Goal: Communication & Community: Answer question/provide support

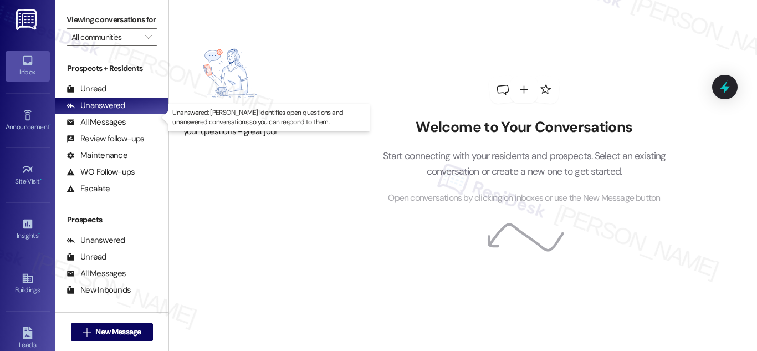
click at [106, 111] on div "Unanswered" at bounding box center [95, 106] width 59 height 12
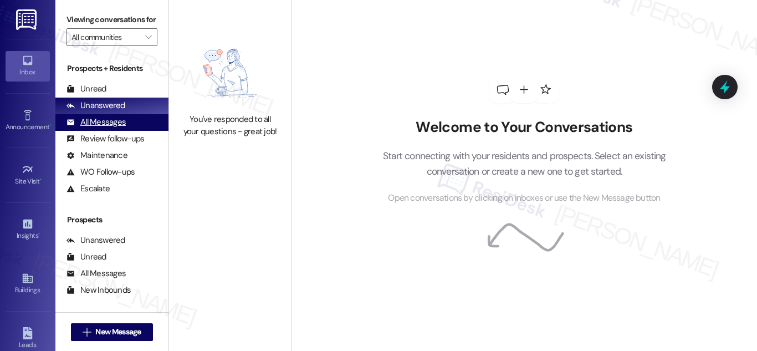
click at [107, 128] on div "All Messages" at bounding box center [95, 122] width 59 height 12
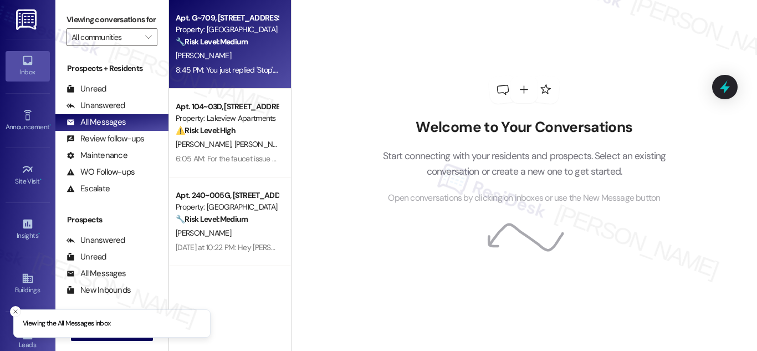
click at [215, 49] on div "[PERSON_NAME]" at bounding box center [226, 56] width 105 height 14
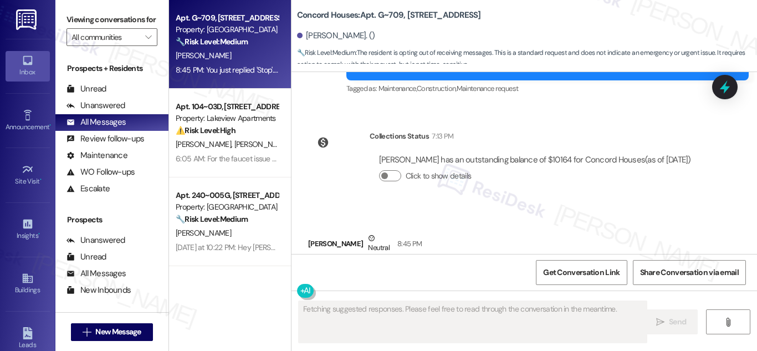
scroll to position [571, 0]
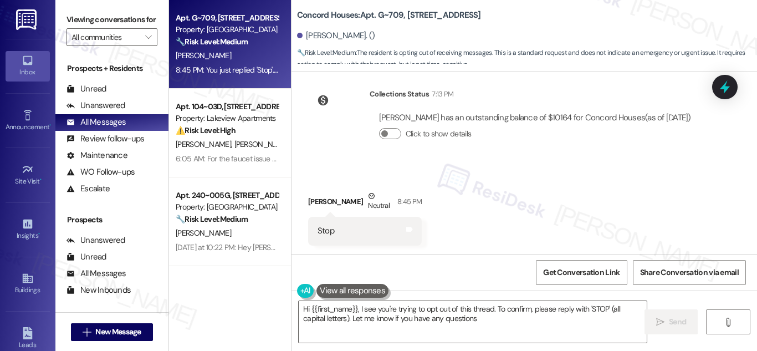
type textarea "Hi {{first_name}}, I see you're trying to opt out of this thread. To confirm, p…"
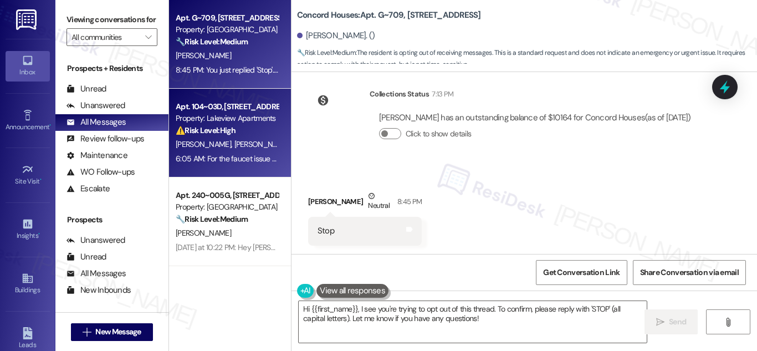
click at [223, 122] on div "Property: Lakeview Apartments" at bounding box center [227, 118] width 102 height 12
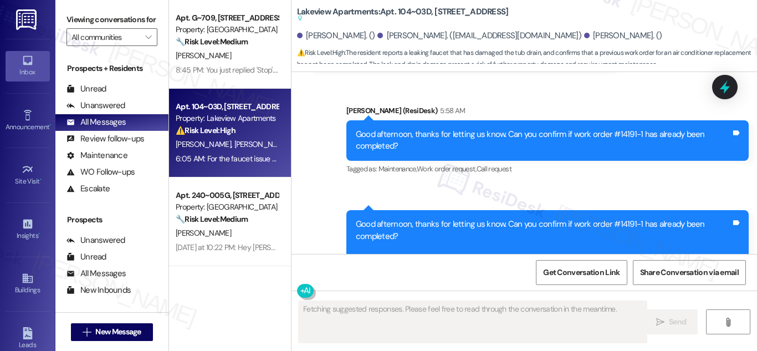
scroll to position [3307, 0]
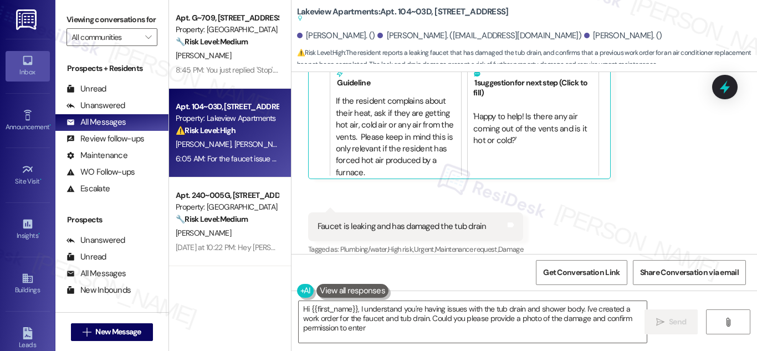
type textarea "Hi {{first_name}}, I understand you're having issues with the tub drain and sho…"
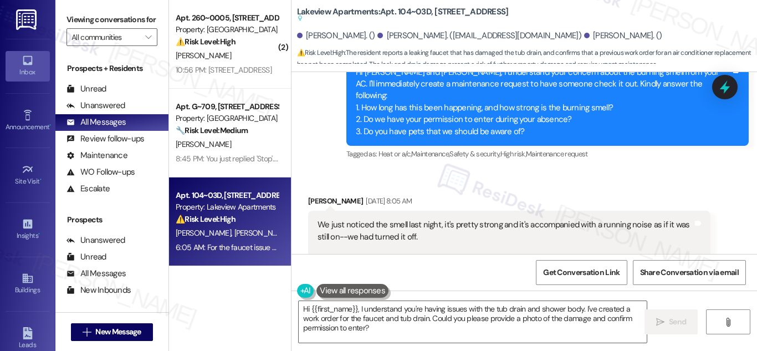
scroll to position [1700, 0]
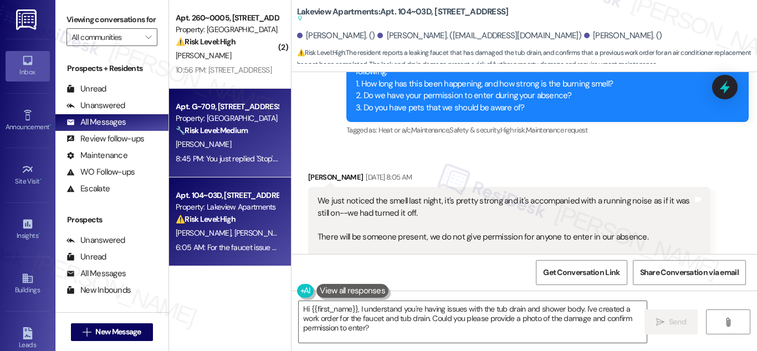
click at [200, 100] on div "Apt. G~709, 719 Tremont St Property: Concord Houses 🔧 Risk Level: Medium The re…" at bounding box center [226, 119] width 105 height 38
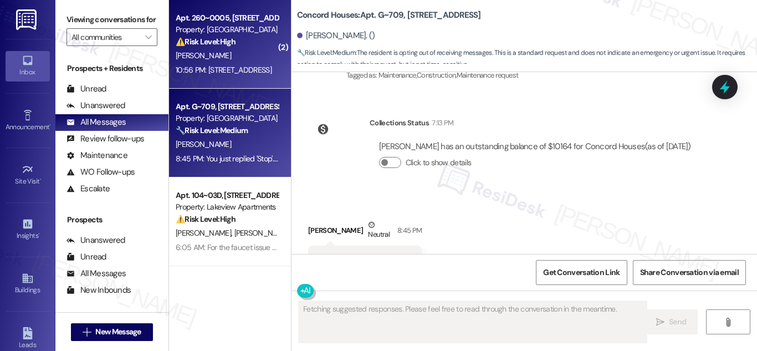
scroll to position [571, 0]
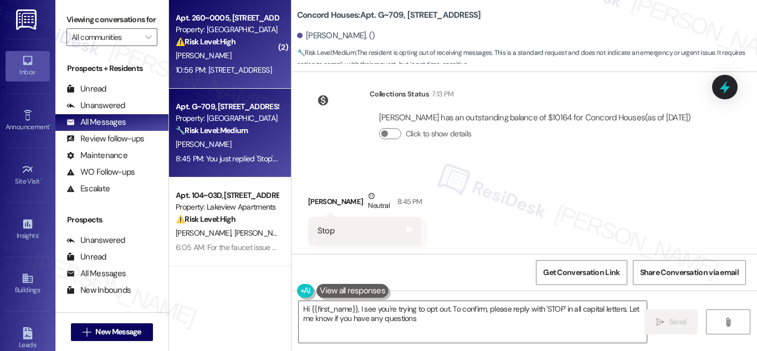
type textarea "Hi {{first_name}}, I see you're trying to opt out. To confirm, please reply wit…"
click at [219, 34] on div "Property: Summit Plaza" at bounding box center [227, 30] width 102 height 12
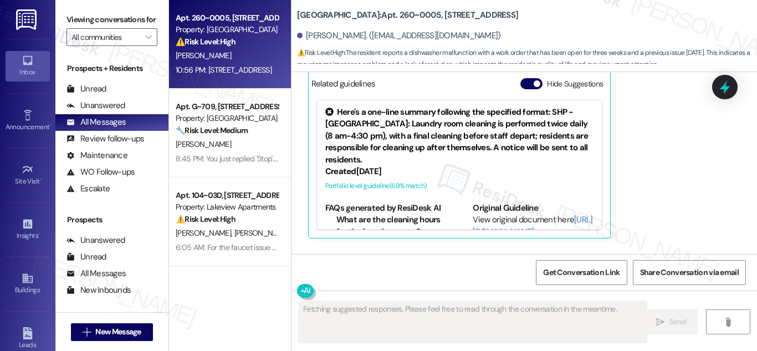
scroll to position [4263, 0]
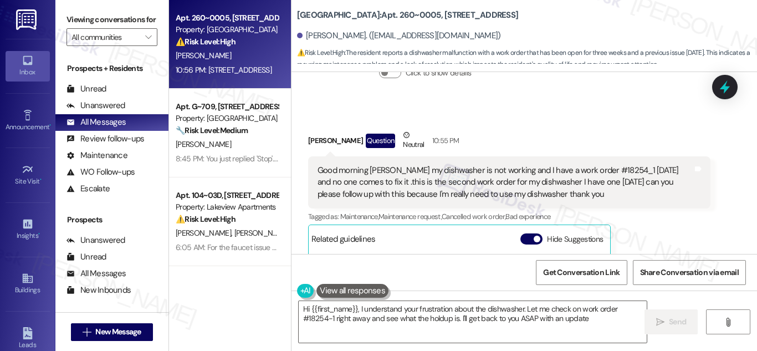
type textarea "Hi {{first_name}}, I understand your frustration about the dishwasher. Let me c…"
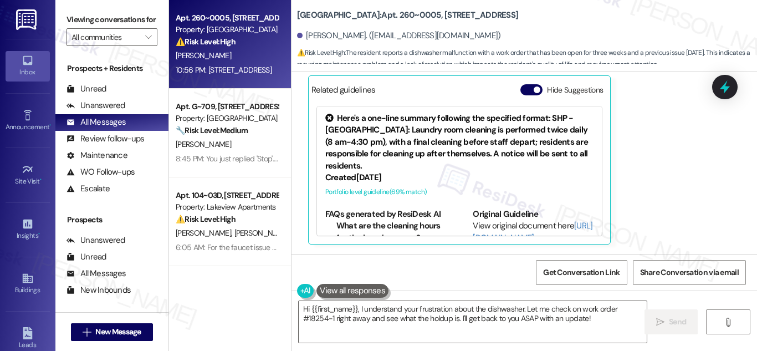
scroll to position [4595, 0]
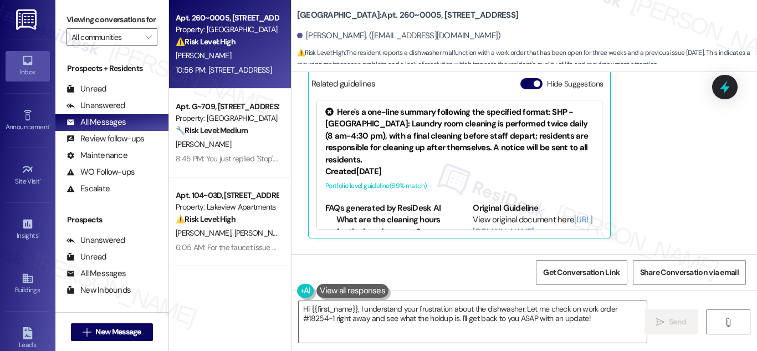
click at [240, 291] on div "Apt. 260~0005, 730 Newark Avenue Property: Summit Plaza ⚠️ Risk Level: High The…" at bounding box center [230, 175] width 122 height 351
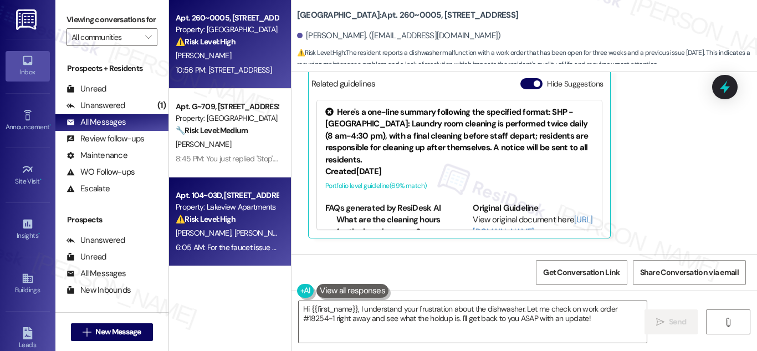
click at [292, 229] on span "R. Flores" at bounding box center [319, 233] width 55 height 10
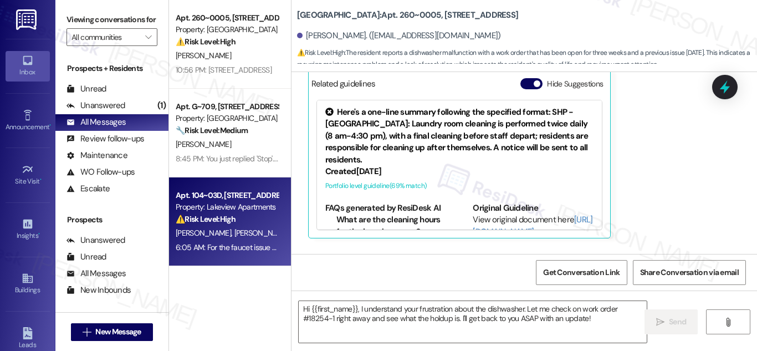
type textarea "Fetching suggested responses. Please feel free to read through the conversation…"
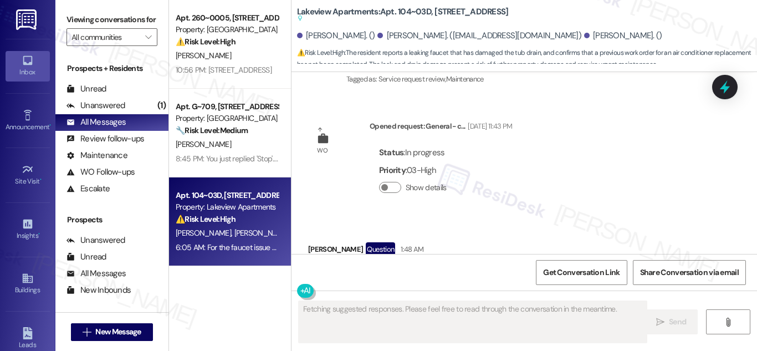
scroll to position [3307, 0]
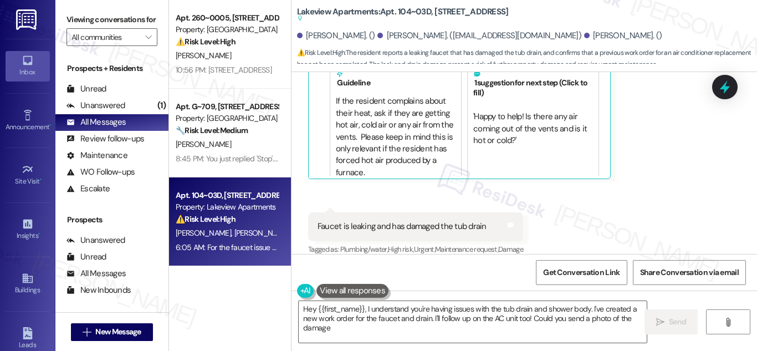
type textarea "Hey {{first_name}}, I understand you're having issues with the tub drain and sh…"
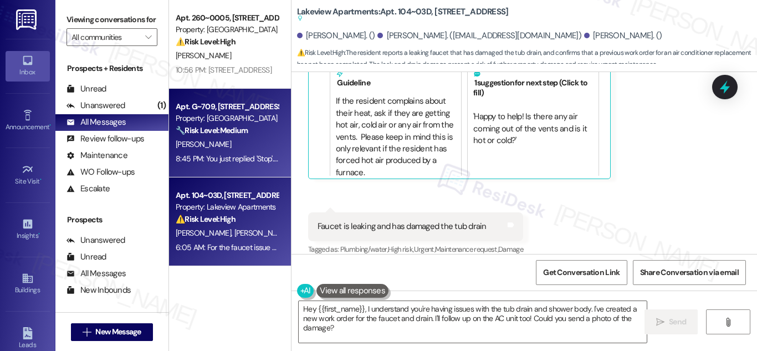
click at [225, 119] on div "Property: Concord Houses" at bounding box center [227, 118] width 102 height 12
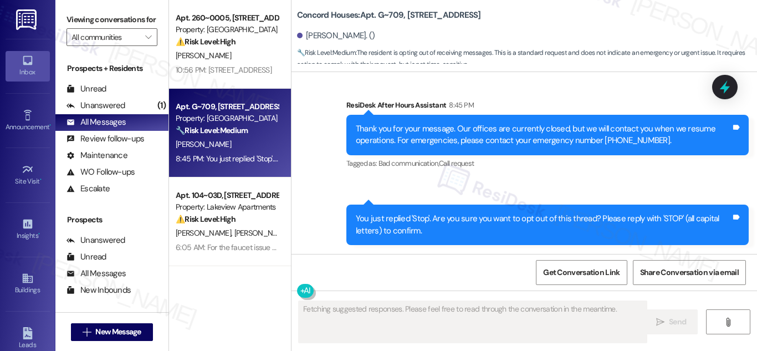
scroll to position [750, 0]
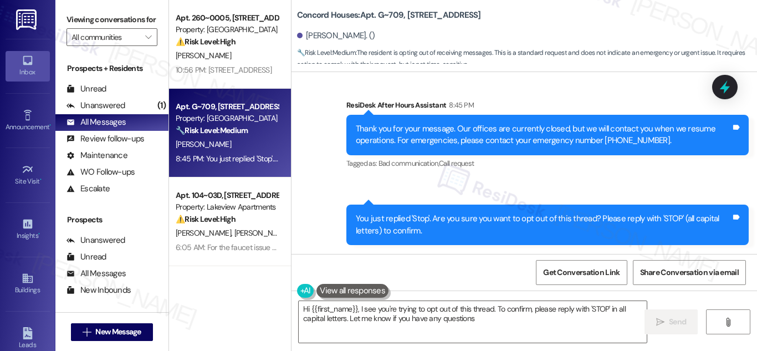
type textarea "Hi {{first_name}}, I see you're trying to opt out of this thread. To confirm, p…"
click at [244, 325] on div "Apt. 260~0005, 730 Newark Avenue Property: Summit Plaza ⚠️ Risk Level: High The…" at bounding box center [230, 175] width 122 height 351
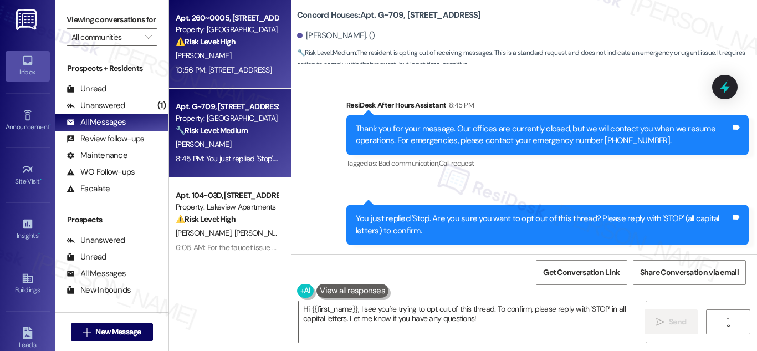
click at [224, 52] on div "A. Boles" at bounding box center [226, 56] width 105 height 14
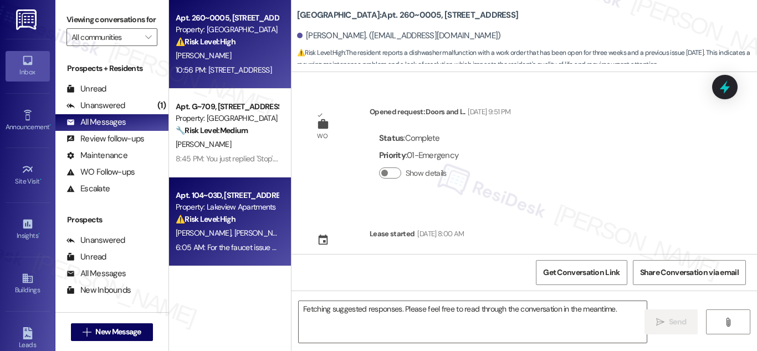
scroll to position [4595, 0]
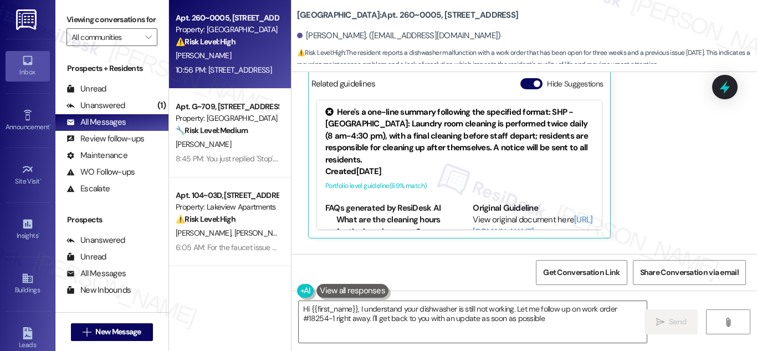
type textarea "Hi {{first_name}}, I understand your dishwasher is still not working. Let me fo…"
click at [518, 223] on div "Received via SMS Awny Boles Question Neutral 10:55 PM Good morning Sarah my dis…" at bounding box center [523, 137] width 465 height 376
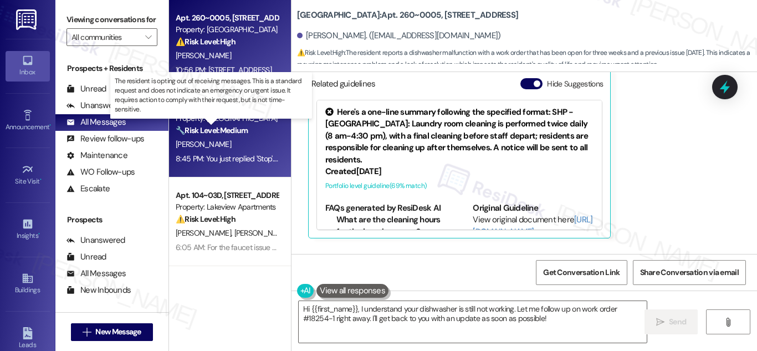
click at [240, 132] on strong "🔧 Risk Level: Medium" at bounding box center [212, 130] width 72 height 10
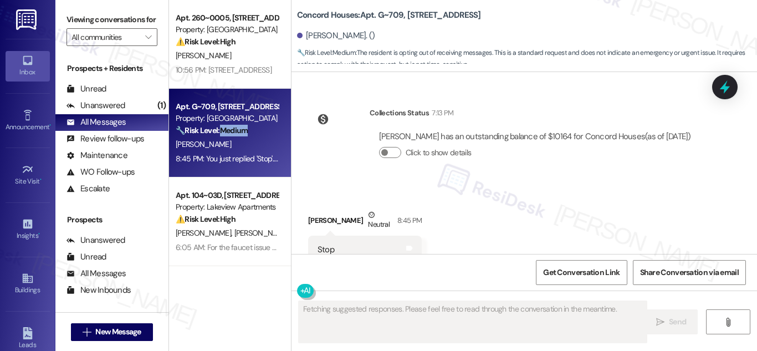
scroll to position [571, 0]
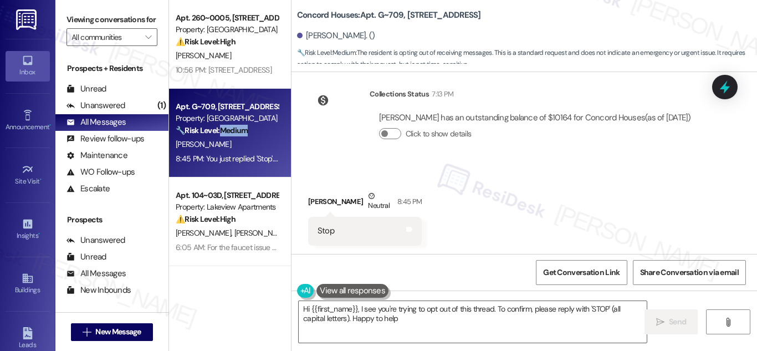
type textarea "Hi {{first_name}}, I see you're trying to opt out of this thread. To confirm, p…"
click at [460, 265] on div "Get Conversation Link Share Conversation via email" at bounding box center [523, 272] width 465 height 37
click at [255, 295] on div "Apt. 260~0005, 730 Newark Avenue Property: Summit Plaza ⚠️ Risk Level: High The…" at bounding box center [230, 175] width 122 height 351
click at [453, 323] on textarea "Hi {{first_name}}, I see you're trying to opt out of this thread. To confirm, p…" at bounding box center [473, 322] width 348 height 42
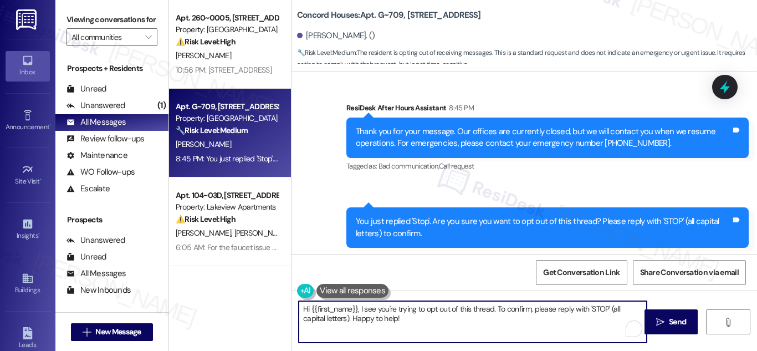
scroll to position [750, 0]
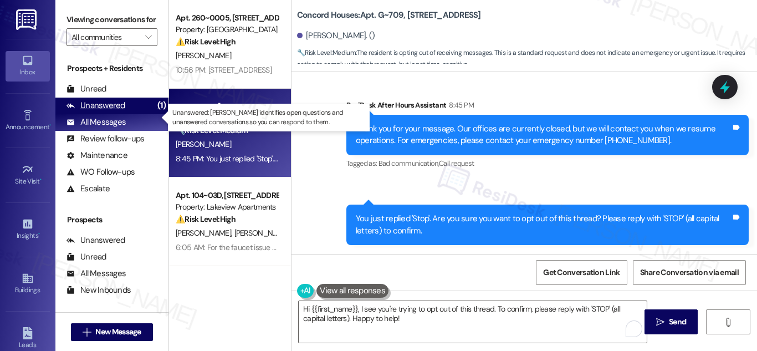
click at [104, 111] on div "Unanswered" at bounding box center [95, 106] width 59 height 12
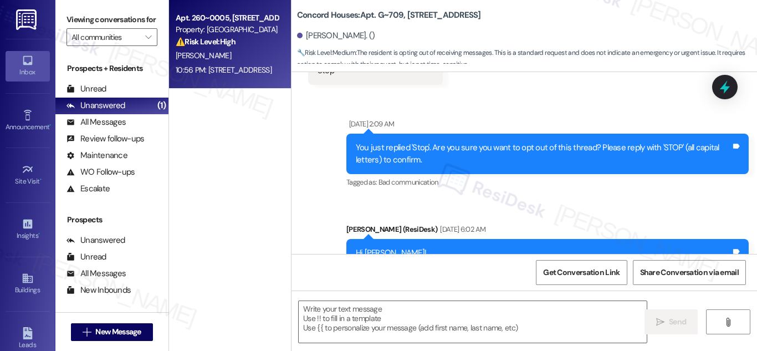
type textarea "Fetching suggested responses. Please feel free to read through the conversation…"
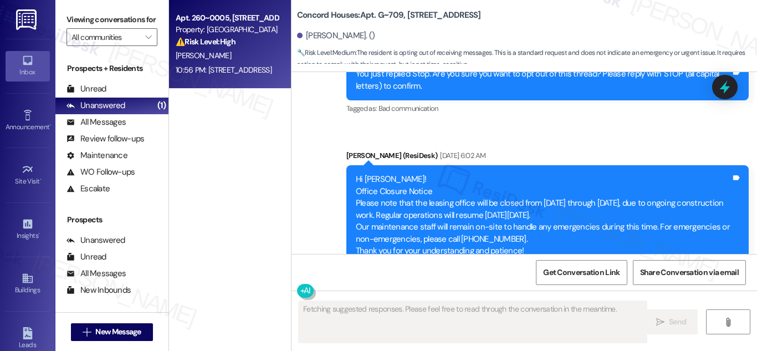
click at [237, 34] on div "Property: Summit Plaza" at bounding box center [227, 30] width 102 height 12
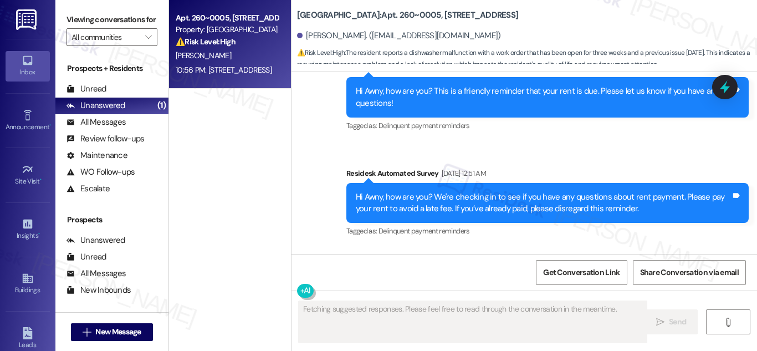
scroll to position [4595, 0]
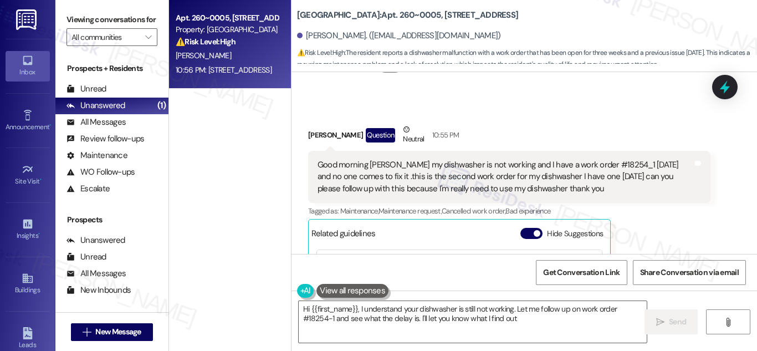
type textarea "Hi {{first_name}}, I understand your dishwasher is still not working. Let me fo…"
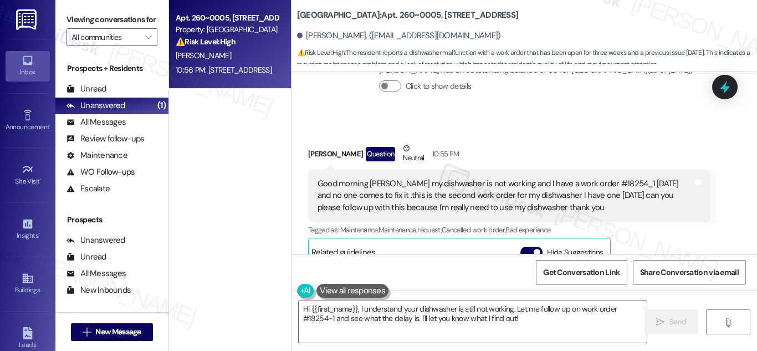
scroll to position [4374, 0]
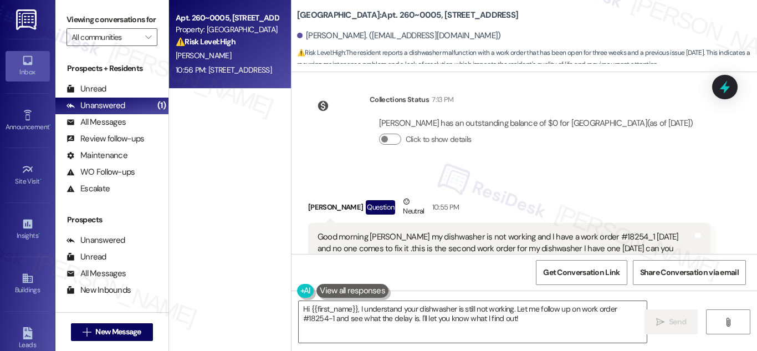
click at [240, 197] on div "Apt. 260~0005, 730 Newark Avenue Property: Summit Plaza ⚠️ Risk Level: High The…" at bounding box center [230, 136] width 122 height 272
click at [249, 223] on div "Apt. 260~0005, 730 Newark Avenue Property: Summit Plaza ⚠️ Risk Level: High The…" at bounding box center [230, 136] width 122 height 272
click at [222, 176] on div "Apt. 260~0005, 730 Newark Avenue Property: Summit Plaza ⚠️ Risk Level: High The…" at bounding box center [230, 136] width 122 height 272
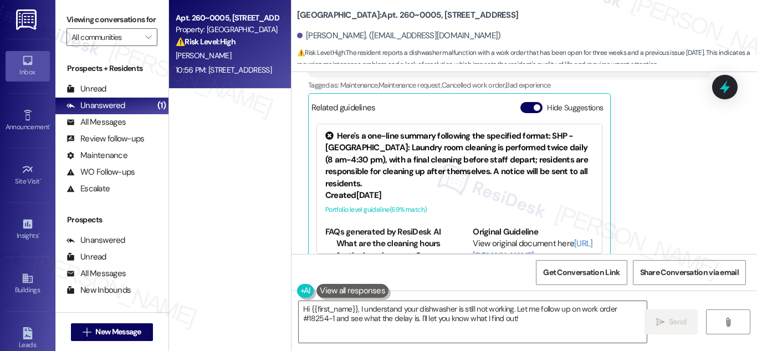
scroll to position [4595, 0]
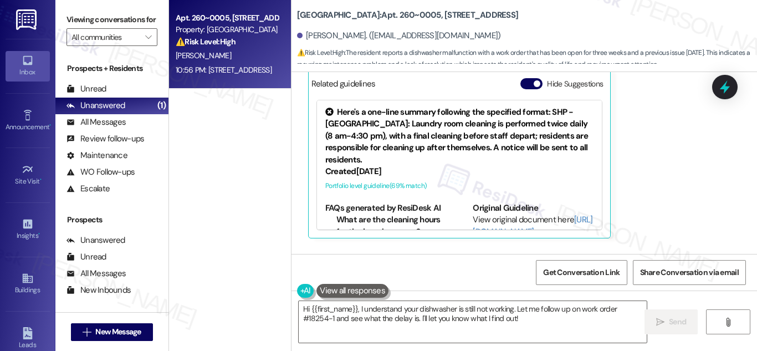
click at [259, 180] on div "Apt. 260~0005, 730 Newark Avenue Property: Summit Plaza ⚠️ Risk Level: High The…" at bounding box center [230, 136] width 122 height 272
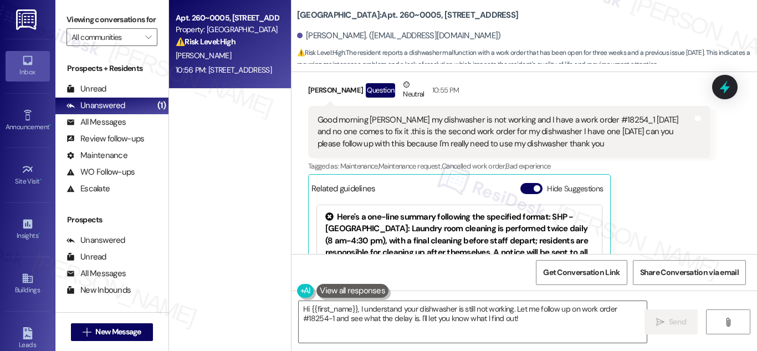
scroll to position [4540, 0]
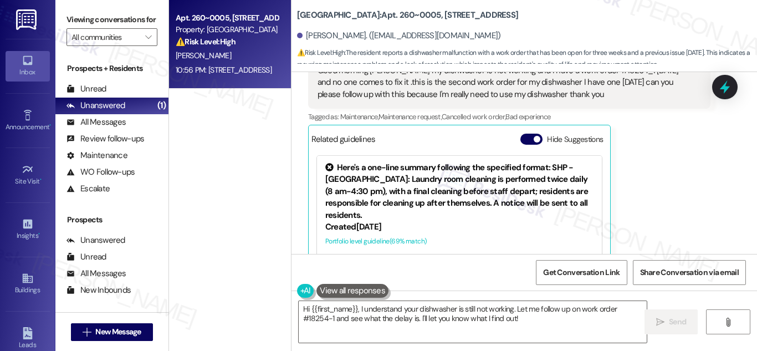
click at [211, 143] on div "Apt. 260~0005, 730 Newark Avenue Property: Summit Plaza ⚠️ Risk Level: High The…" at bounding box center [230, 136] width 122 height 272
click at [220, 194] on div "Apt. 260~0005, 730 Newark Avenue Property: Summit Plaza ⚠️ Risk Level: High The…" at bounding box center [230, 136] width 122 height 272
drag, startPoint x: 242, startPoint y: 187, endPoint x: 237, endPoint y: 179, distance: 9.5
click at [241, 186] on div "Apt. 260~0005, 730 Newark Avenue Property: Summit Plaza ⚠️ Risk Level: High The…" at bounding box center [230, 136] width 122 height 272
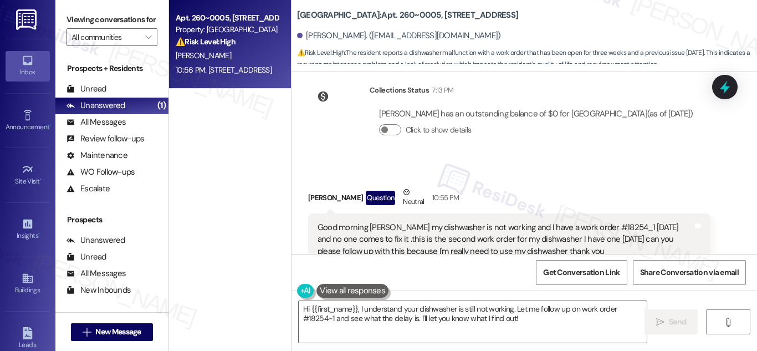
scroll to position [4374, 0]
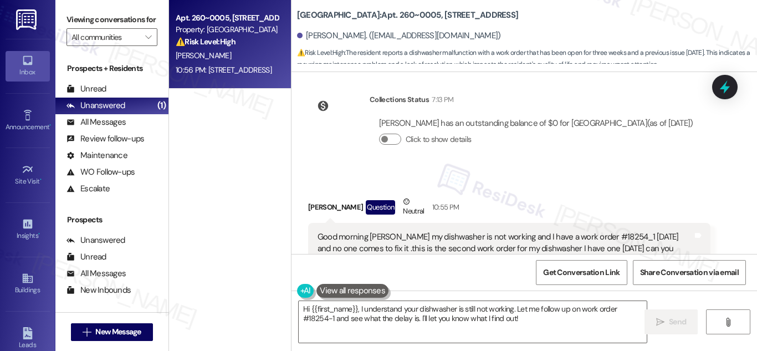
click at [436, 231] on div "Good morning Sarah my dishwasher is not working and I have a work order #18254_…" at bounding box center [504, 248] width 375 height 35
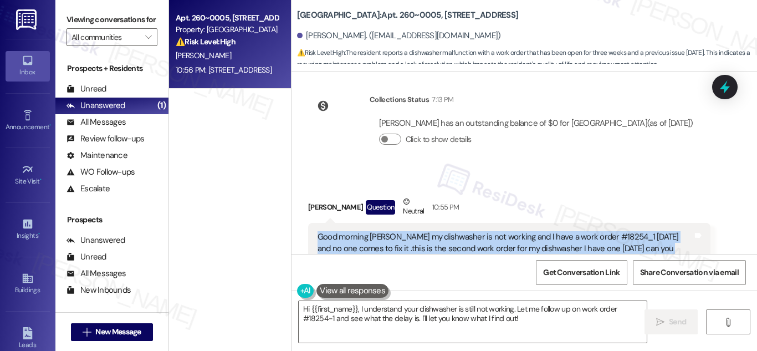
click at [436, 231] on div "Good morning Sarah my dishwasher is not working and I have a work order #18254_…" at bounding box center [504, 248] width 375 height 35
copy div "Good morning Sarah my dishwasher is not working and I have a work order #18254_…"
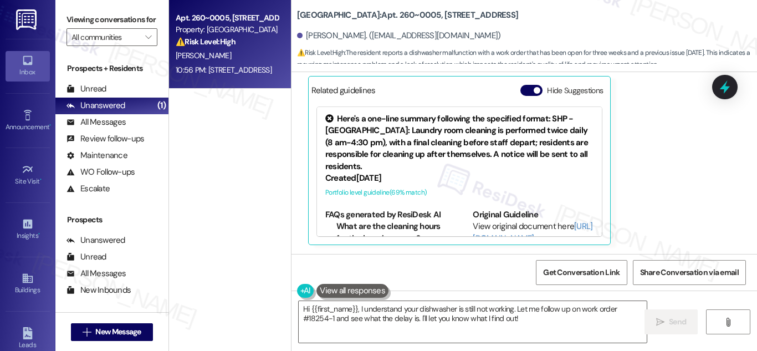
scroll to position [4595, 0]
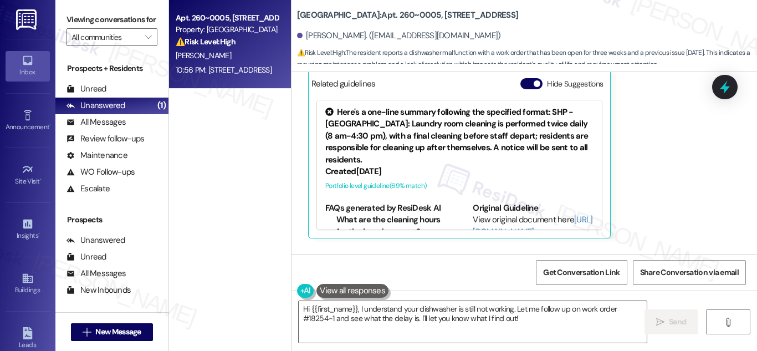
click at [732, 172] on div "Received via SMS Awny Boles Question Neutral 10:55 PM Good morning Sarah my dis…" at bounding box center [523, 137] width 465 height 376
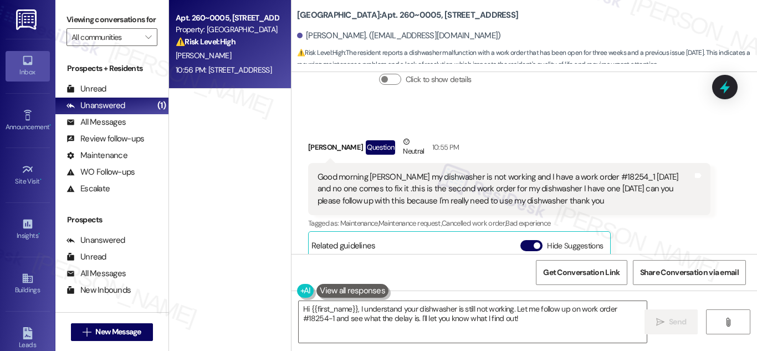
scroll to position [4287, 0]
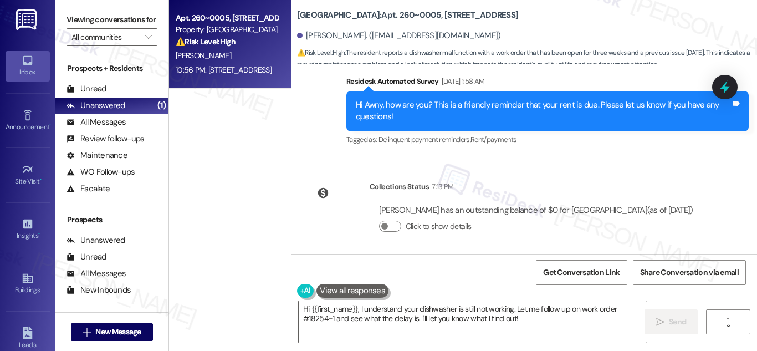
click at [192, 154] on div "Apt. 260~0005, 730 Newark Avenue Property: Summit Plaza ⚠️ Risk Level: High The…" at bounding box center [230, 136] width 122 height 272
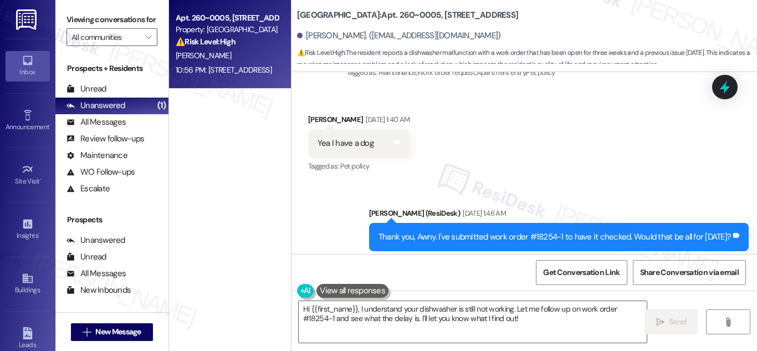
scroll to position [3622, 0]
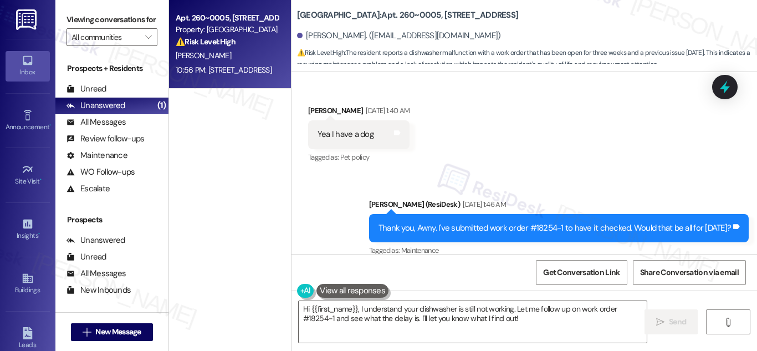
click at [548, 222] on div "Thank you, Awny. I've submitted work order #18254-1 to have it checked. Would t…" at bounding box center [554, 228] width 352 height 12
drag, startPoint x: 549, startPoint y: 164, endPoint x: 562, endPoint y: 169, distance: 13.5
click at [562, 222] on div "Thank you, Awny. I've submitted work order #18254-1 to have it checked. Would t…" at bounding box center [554, 228] width 352 height 12
copy div "18254-1"
click at [368, 11] on b "Summit Plaza: Apt. 260~0005, 730 Newark Avenue" at bounding box center [407, 15] width 221 height 12
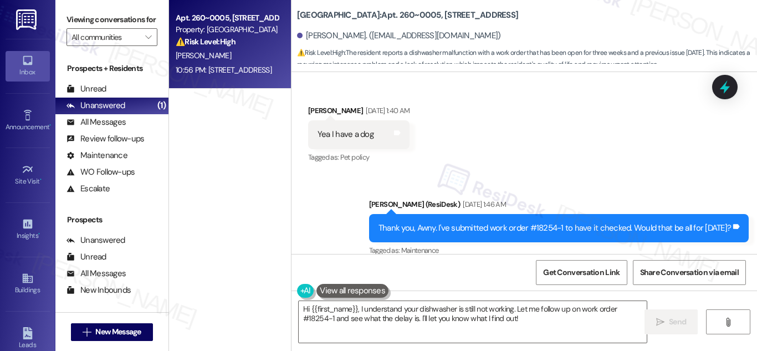
click at [368, 11] on b "Summit Plaza: Apt. 260~0005, 730 Newark Avenue" at bounding box center [407, 15] width 221 height 12
click at [370, 12] on b "Summit Plaza: Apt. 260~0005, 730 Newark Avenue" at bounding box center [407, 15] width 221 height 12
drag, startPoint x: 365, startPoint y: 13, endPoint x: 405, endPoint y: 16, distance: 40.5
click at [405, 16] on b "Summit Plaza: Apt. 260~0005, 730 Newark Avenue" at bounding box center [407, 15] width 221 height 12
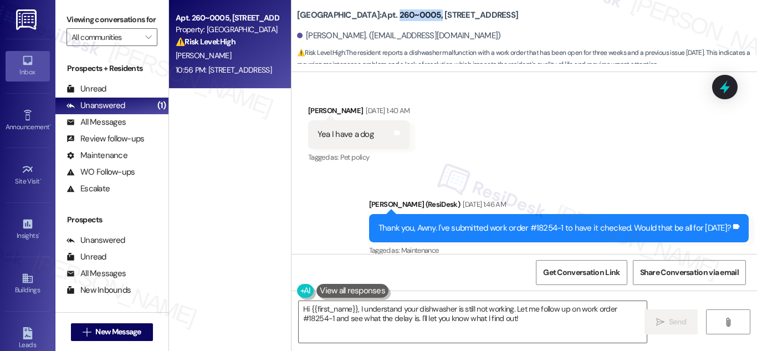
copy b "260~0005,"
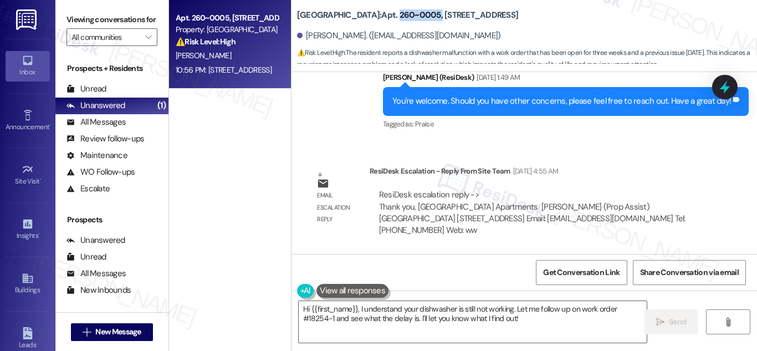
scroll to position [4081, 0]
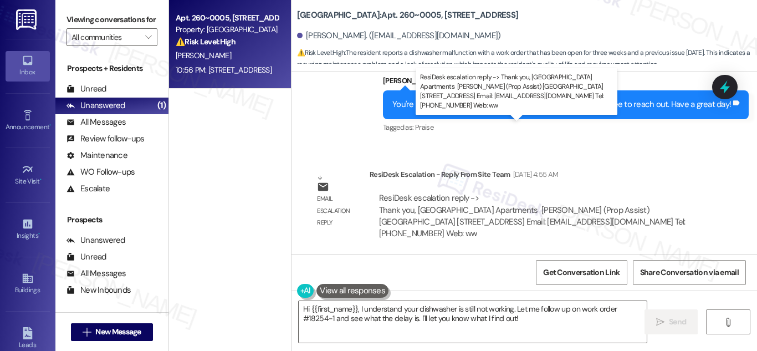
click at [459, 192] on div "ResiDesk escalation reply -> Thank you, Summit Plaza Apartments ​​​​ Zamidrah S…" at bounding box center [532, 215] width 306 height 47
click at [525, 192] on div "ResiDesk escalation reply -> Thank you, Summit Plaza Apartments ​​​​ Zamidrah S…" at bounding box center [532, 215] width 306 height 47
drag, startPoint x: 525, startPoint y: 138, endPoint x: 548, endPoint y: 141, distance: 23.9
click at [548, 192] on div "ResiDesk escalation reply -> Thank you, Summit Plaza Apartments ​​​​ Zamidrah S…" at bounding box center [532, 215] width 306 height 47
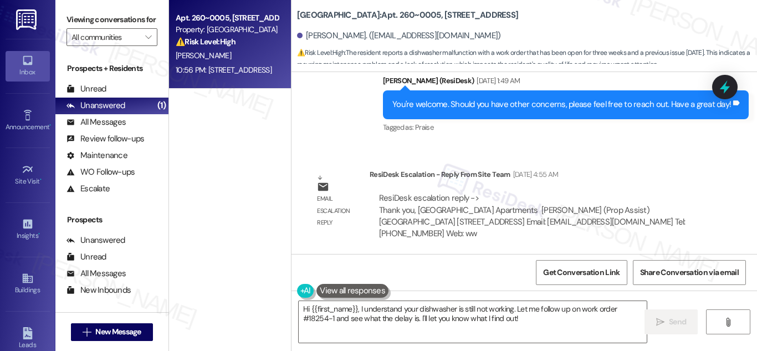
drag, startPoint x: 720, startPoint y: 173, endPoint x: 724, endPoint y: 105, distance: 68.3
click at [720, 158] on div "WO Opened request: Doors and l... May 14, 2024 at 9:51 PM Status : Complete Pri…" at bounding box center [523, 163] width 465 height 182
click at [726, 85] on icon at bounding box center [724, 87] width 19 height 19
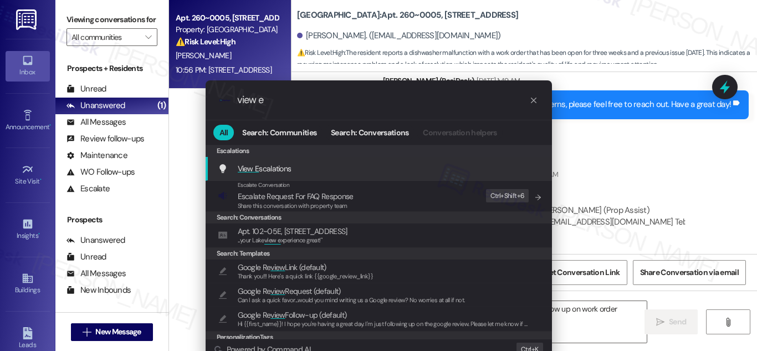
type input "view e"
click at [272, 168] on span "View E scalations" at bounding box center [265, 168] width 54 height 10
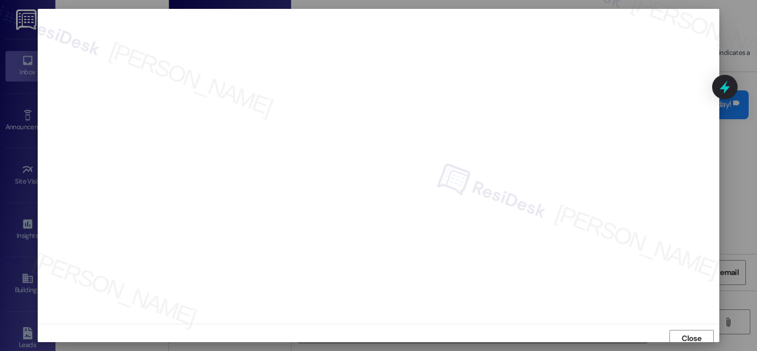
scroll to position [0, 0]
click at [748, 184] on div at bounding box center [378, 175] width 757 height 351
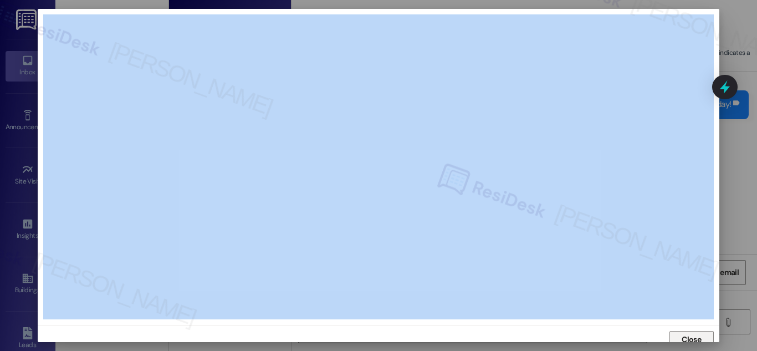
click at [702, 334] on button "Close" at bounding box center [691, 340] width 44 height 18
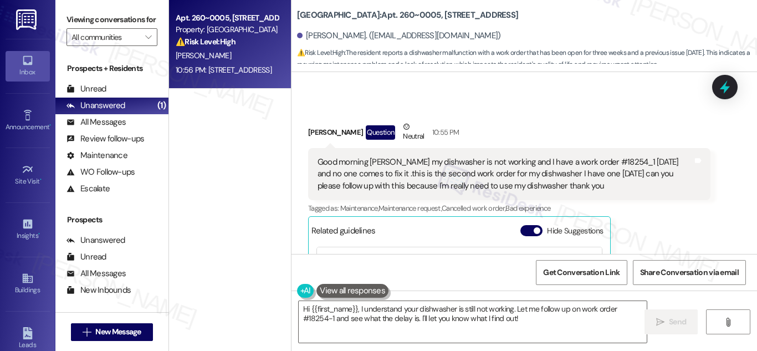
scroll to position [4429, 0]
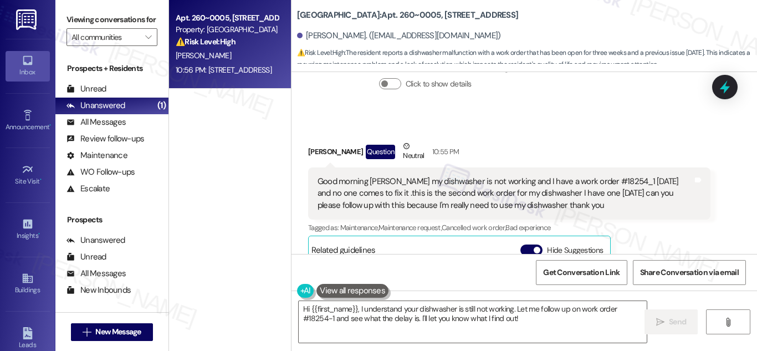
click at [589, 176] on div "Good morning Sarah my dishwasher is not working and I have a work order #18254_…" at bounding box center [504, 193] width 375 height 35
drag, startPoint x: 589, startPoint y: 108, endPoint x: 601, endPoint y: 106, distance: 11.8
click at [601, 176] on div "Good morning Sarah my dishwasher is not working and I have a work order #18254_…" at bounding box center [504, 193] width 375 height 35
copy div "18254_1"
click at [368, 14] on b "Summit Plaza: Apt. 260~0005, 730 Newark Avenue" at bounding box center [407, 15] width 221 height 12
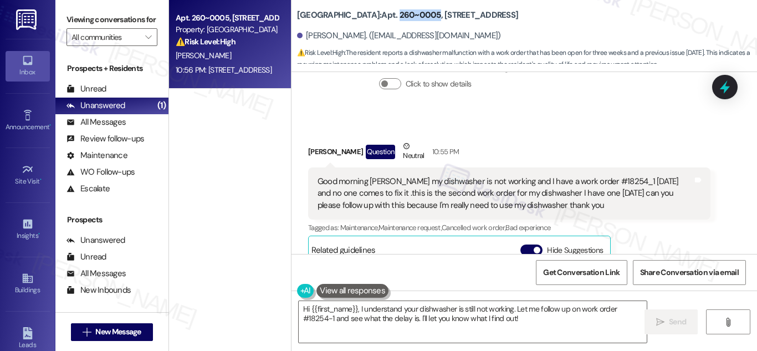
drag, startPoint x: 368, startPoint y: 14, endPoint x: 398, endPoint y: 14, distance: 30.5
click at [398, 14] on b "Summit Plaza: Apt. 260~0005, 730 Newark Avenue" at bounding box center [407, 15] width 221 height 12
copy b "260~0005"
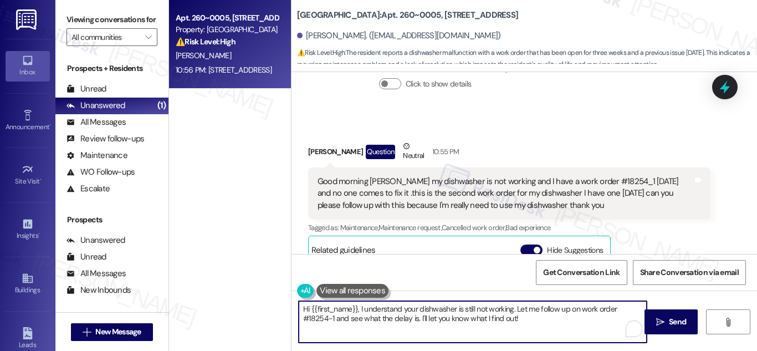
click at [315, 318] on textarea "Hi {{first_name}}, I understand your dishwasher is still not working. Let me fo…" at bounding box center [473, 322] width 348 height 42
drag, startPoint x: 315, startPoint y: 318, endPoint x: 330, endPoint y: 321, distance: 15.3
click at [330, 321] on textarea "Hi {{first_name}}, I understand your dishwasher is still not working. Let me fo…" at bounding box center [473, 322] width 348 height 42
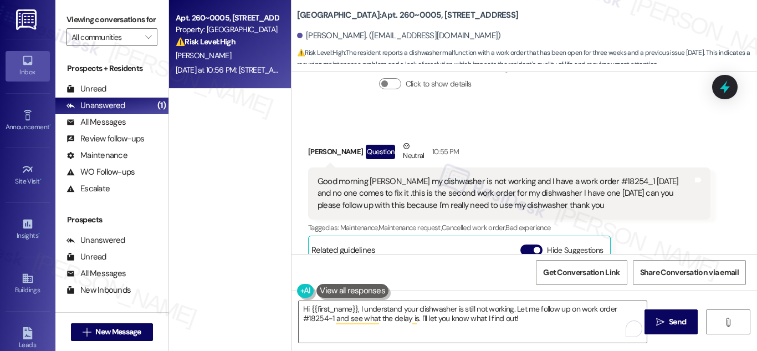
click at [588, 176] on div "Good morning Sarah my dishwasher is not working and I have a work order #18254_…" at bounding box center [504, 193] width 375 height 35
drag, startPoint x: 588, startPoint y: 109, endPoint x: 605, endPoint y: 108, distance: 17.7
click at [605, 176] on div "Good morning Sarah my dishwasher is not working and I have a work order #18254_…" at bounding box center [504, 193] width 375 height 35
copy div "18254_1"
click at [541, 318] on textarea "Hi {{first_name}}, I understand your dishwasher is still not working. Let me fo…" at bounding box center [473, 322] width 348 height 42
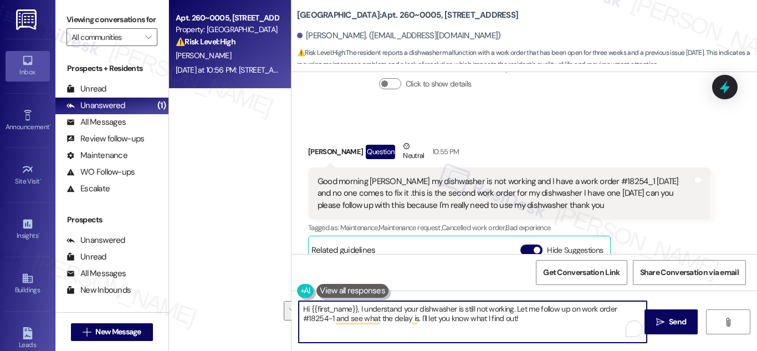
drag, startPoint x: 534, startPoint y: 318, endPoint x: 227, endPoint y: 308, distance: 307.6
click at [227, 308] on div "Apt. 260~0005, 730 Newark Avenue Property: Summit Plaza ⚠️ Risk Level: High The…" at bounding box center [463, 175] width 588 height 351
paste textarea "thank you for sharing this with me. I’m sorry to hear your dishwasher is still …"
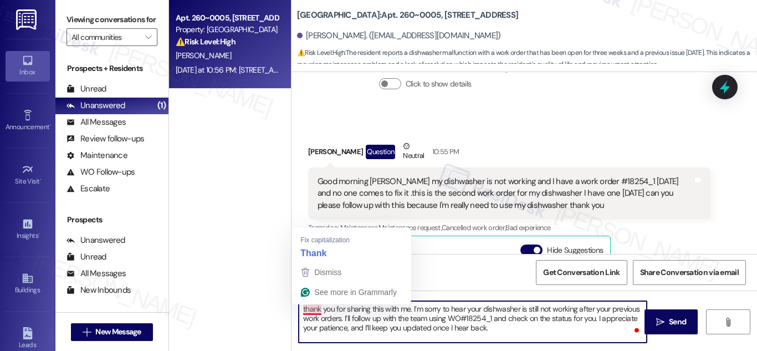
click at [301, 307] on textarea "thank you for sharing this with me. I’m sorry to hear your dishwasher is still …" at bounding box center [473, 322] width 348 height 42
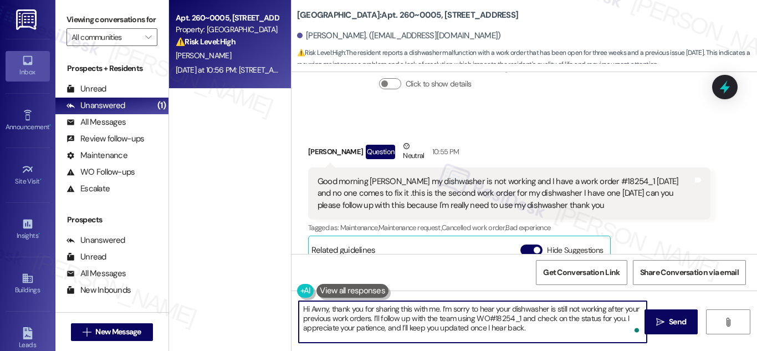
click at [419, 317] on textarea "Hi Awny, thank you for sharing this with me. I’m sorry to hear your dishwasher …" at bounding box center [473, 322] width 348 height 42
click at [533, 326] on textarea "Hi Awny, thank you for sharing this with me. I’m sorry to hear your dishwasher …" at bounding box center [473, 322] width 348 height 42
type textarea "Hi Awny, thank you for sharing this with me. I’m sorry to hear your dishwasher …"
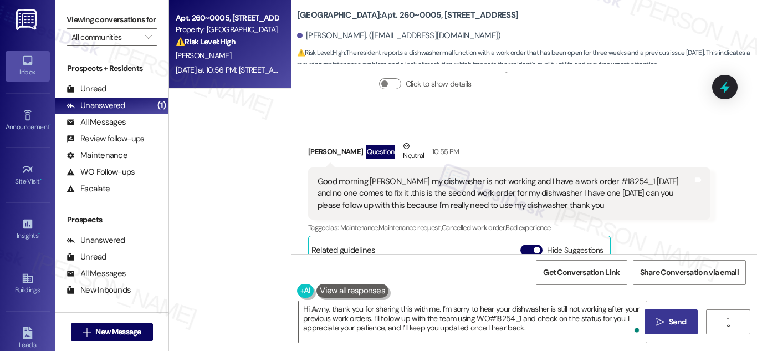
click at [669, 323] on span "Send" at bounding box center [677, 322] width 17 height 12
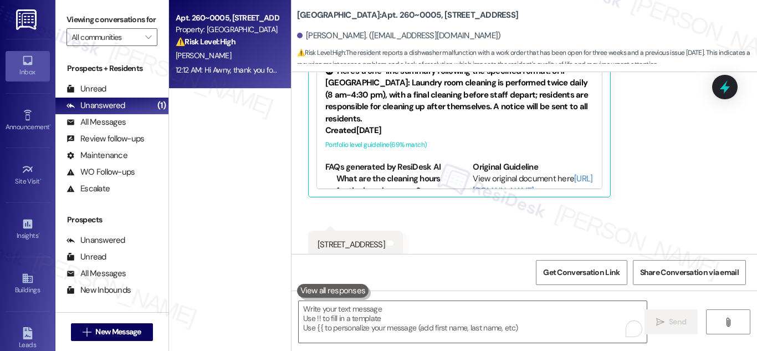
scroll to position [4696, 0]
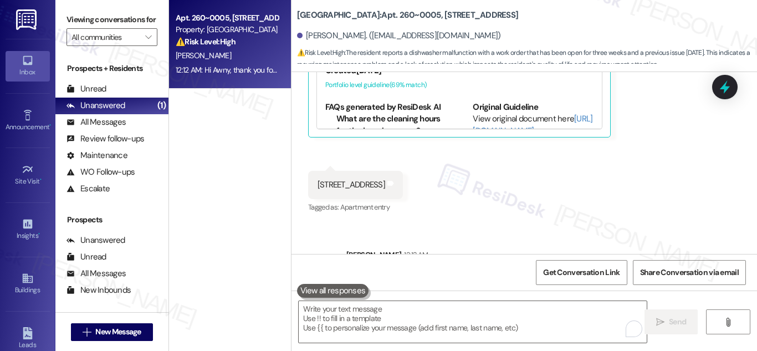
click at [722, 82] on icon at bounding box center [724, 87] width 14 height 14
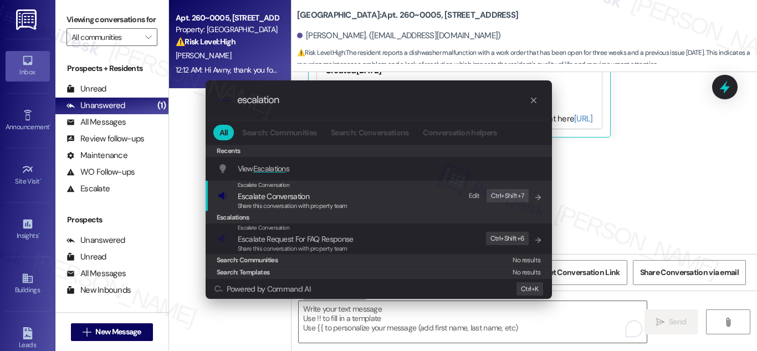
type input "escalation"
click at [264, 197] on span "Escalate Conversation" at bounding box center [273, 196] width 71 height 10
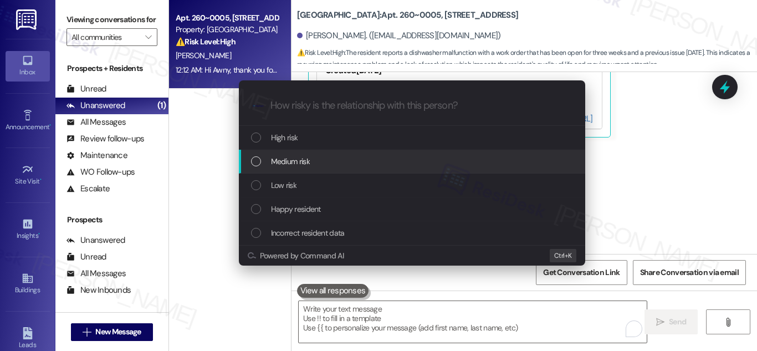
click at [298, 157] on span "Medium risk" at bounding box center [290, 161] width 39 height 12
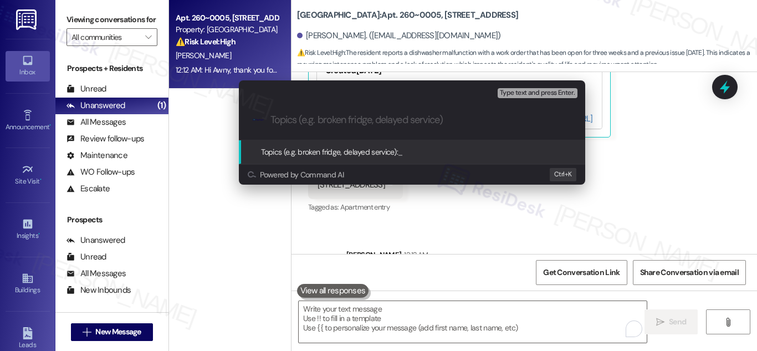
paste input "Dishwasher Repair – WO#18254_1 Follow-Up"
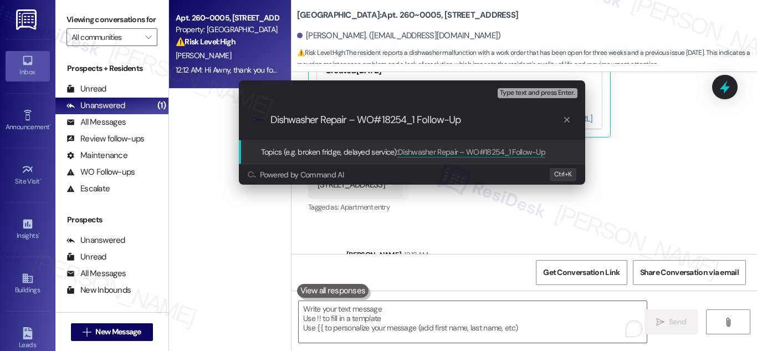
type input "Dishwasher Repair – WO#18254_1 Follow-Up"
click at [369, 149] on span "Topics (e.g. broken fridge, delayed service):" at bounding box center [329, 152] width 137 height 10
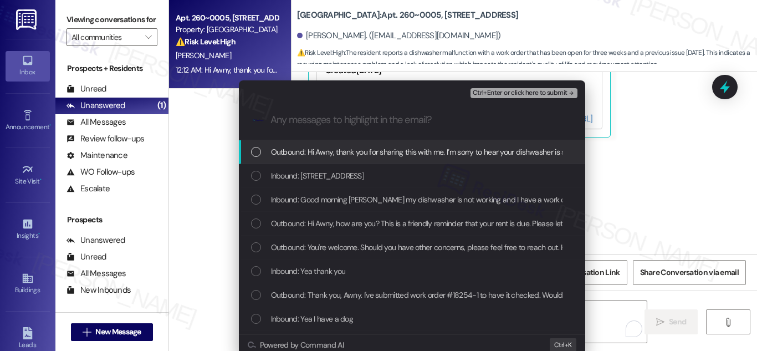
click at [251, 151] on div "List of options" at bounding box center [256, 152] width 10 height 10
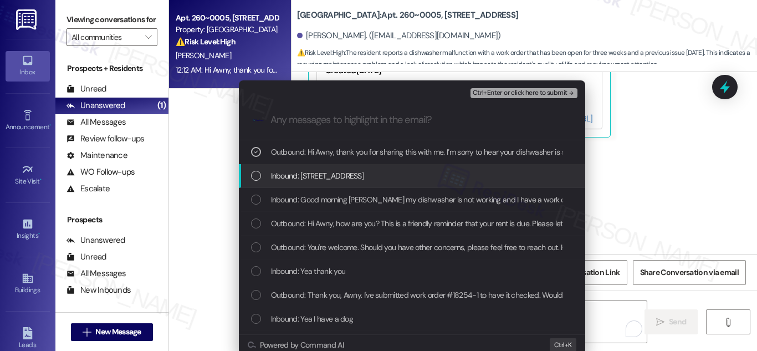
click at [252, 174] on div "List of options" at bounding box center [256, 176] width 10 height 10
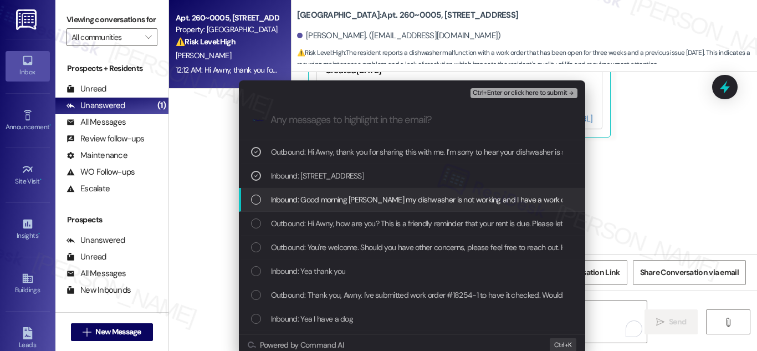
click at [251, 193] on div "Inbound: Good morning Sarah my dishwasher is not working and I have a work orde…" at bounding box center [413, 199] width 324 height 12
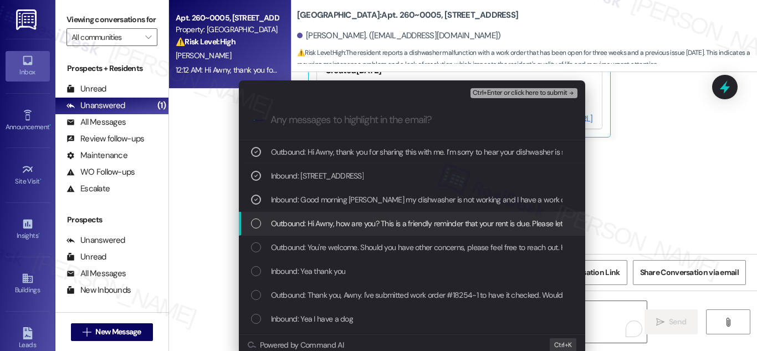
click at [254, 222] on div "List of options" at bounding box center [256, 223] width 10 height 10
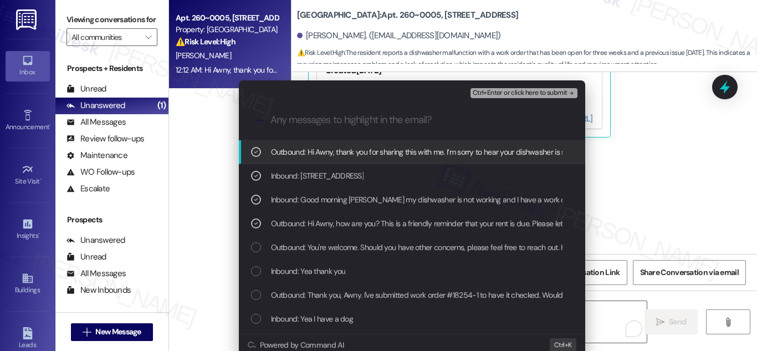
click at [538, 93] on span "Ctrl+Enter or click here to submit" at bounding box center [519, 93] width 95 height 8
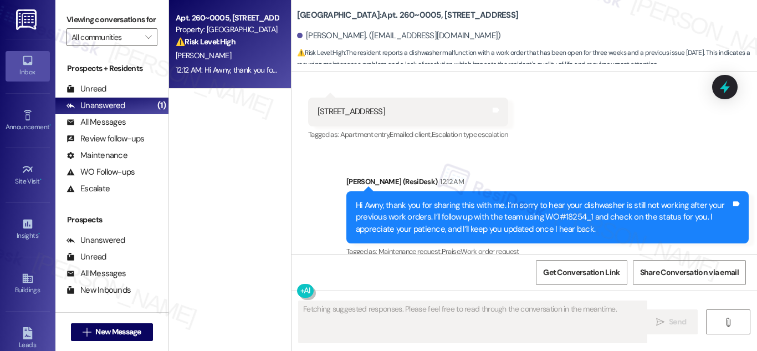
scroll to position [4713, 0]
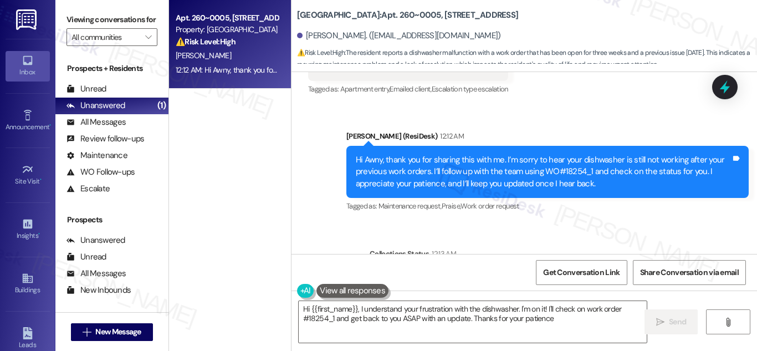
type textarea "Hi {{first_name}}, I understand your frustration with the dishwasher. I'm on it…"
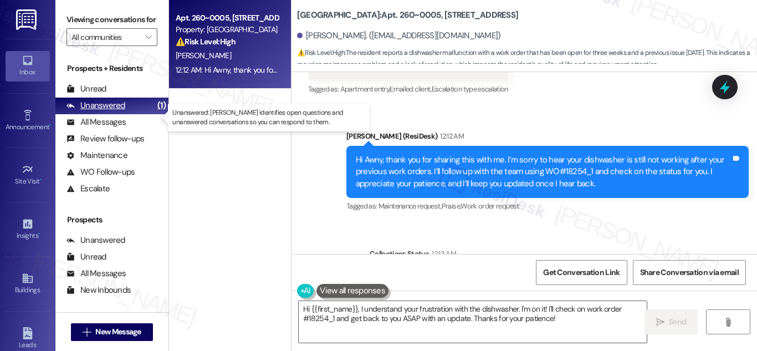
drag, startPoint x: 109, startPoint y: 115, endPoint x: 118, endPoint y: 112, distance: 9.3
click at [111, 111] on div "Unanswered" at bounding box center [95, 106] width 59 height 12
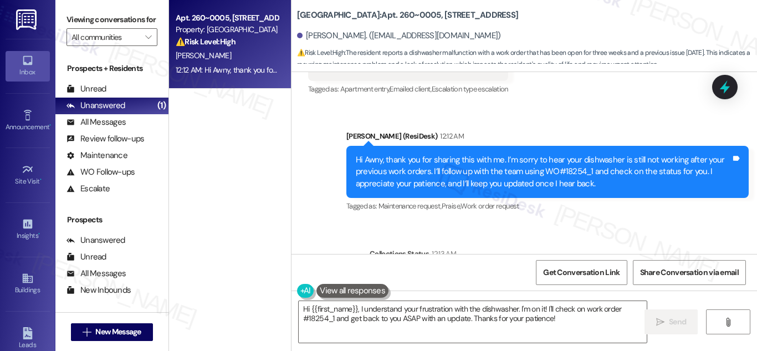
click at [238, 33] on div "Property: Summit Plaza" at bounding box center [227, 30] width 102 height 12
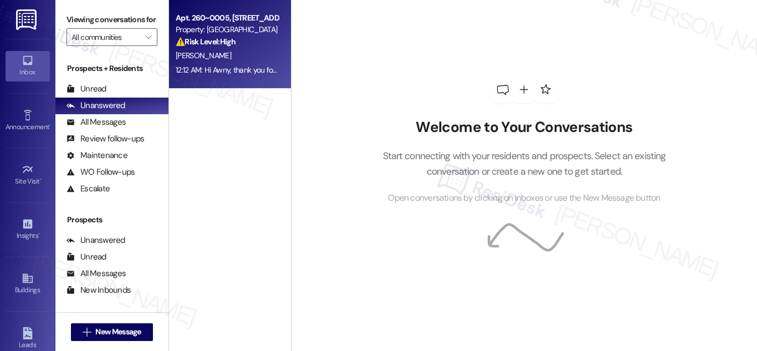
click at [215, 41] on strong "⚠️ Risk Level: High" at bounding box center [206, 42] width 60 height 10
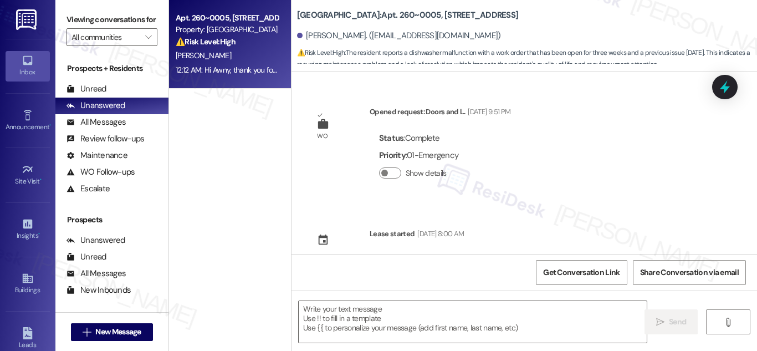
scroll to position [4849, 0]
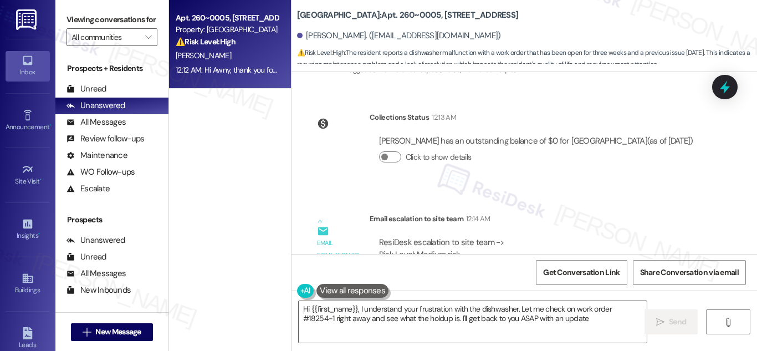
type textarea "Hi {{first_name}}, I understand your frustration with the dishwasher. Let me ch…"
click at [195, 177] on div "Apt. 260~0005, 730 Newark Avenue Property: Summit Plaza ⚠️ Risk Level: High The…" at bounding box center [230, 136] width 122 height 272
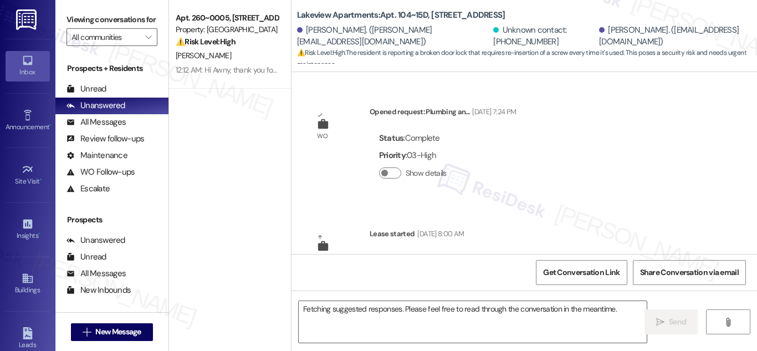
scroll to position [18724, 0]
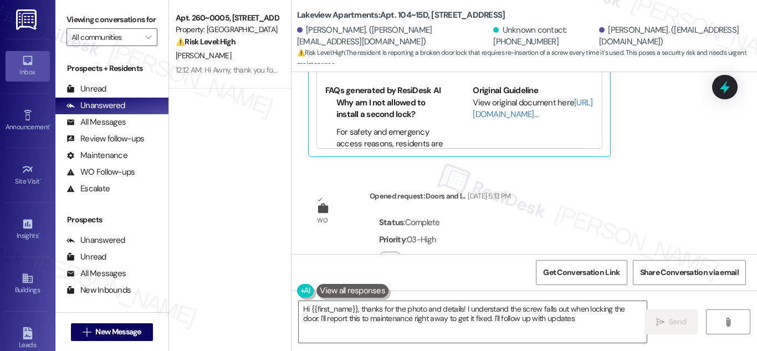
type textarea "Hi {{first_name}}, thanks for the photo and details! I understand the screw fal…"
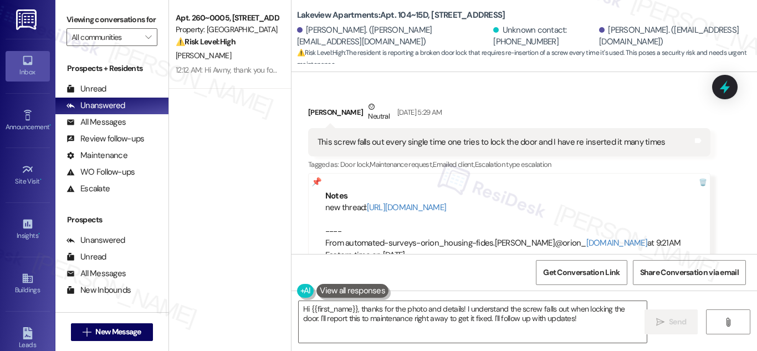
scroll to position [18281, 0]
